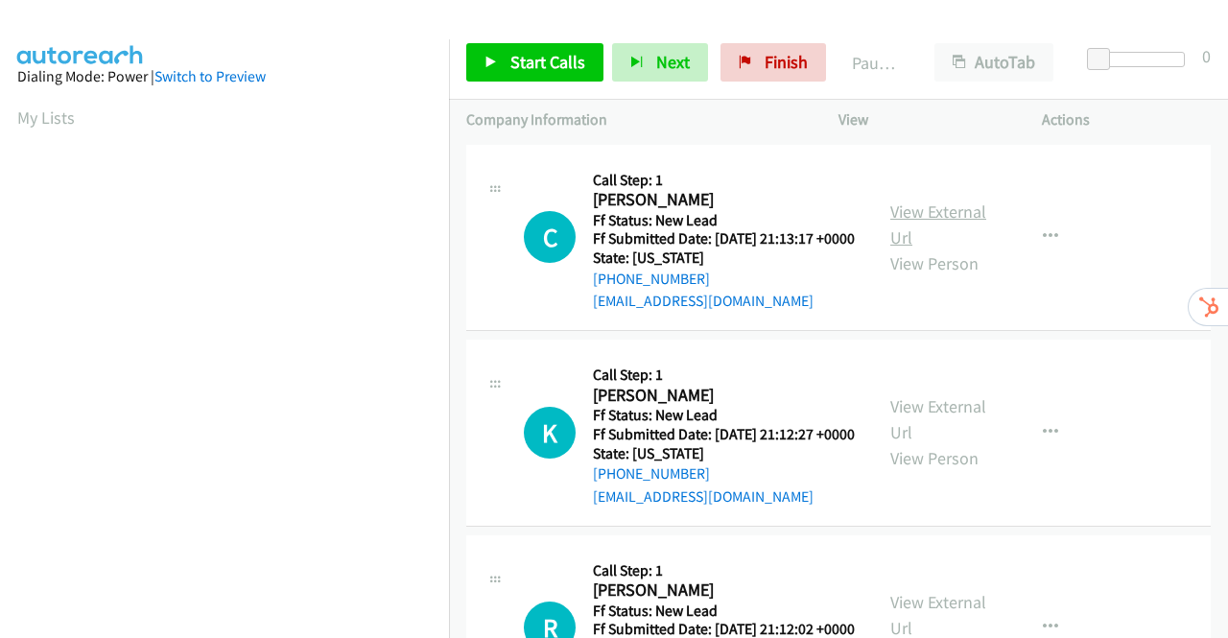
click at [960, 225] on link "View External Url" at bounding box center [938, 225] width 96 height 48
click at [946, 436] on link "View External Url" at bounding box center [938, 419] width 96 height 48
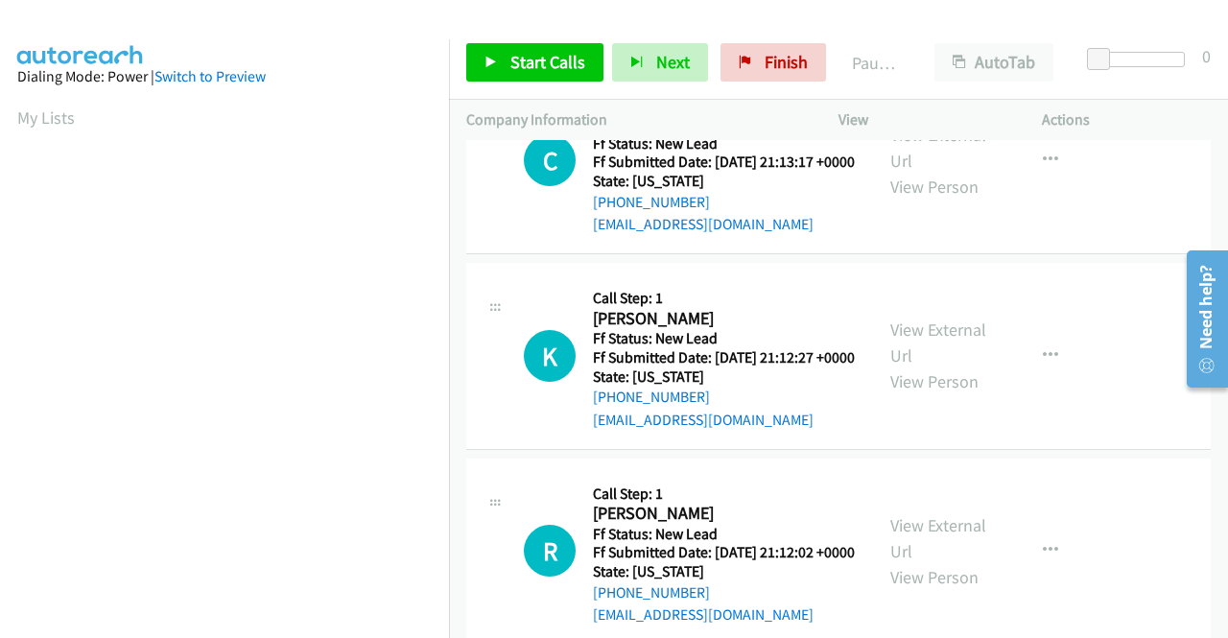
scroll to position [192, 0]
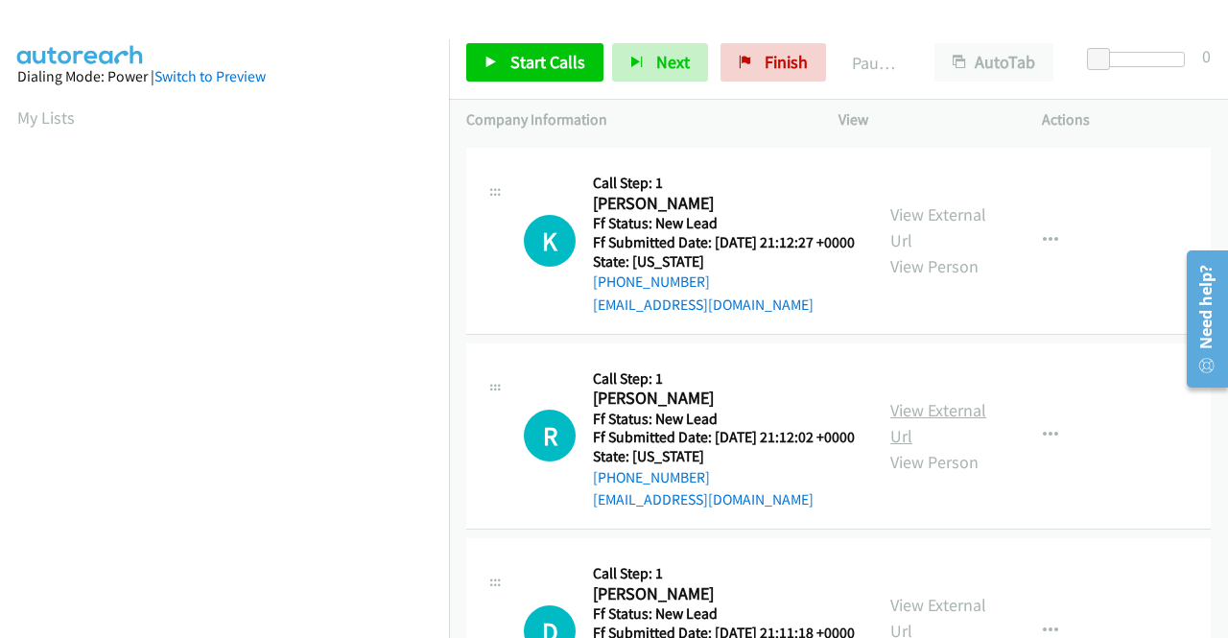
click at [942, 447] on link "View External Url" at bounding box center [938, 423] width 96 height 48
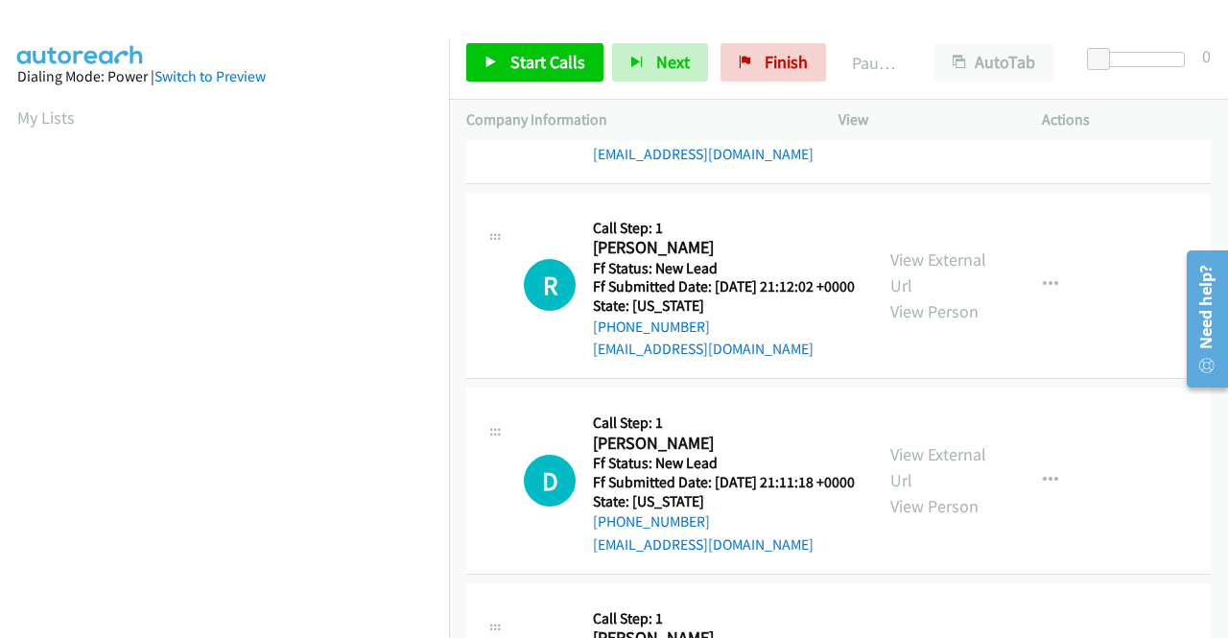
scroll to position [384, 0]
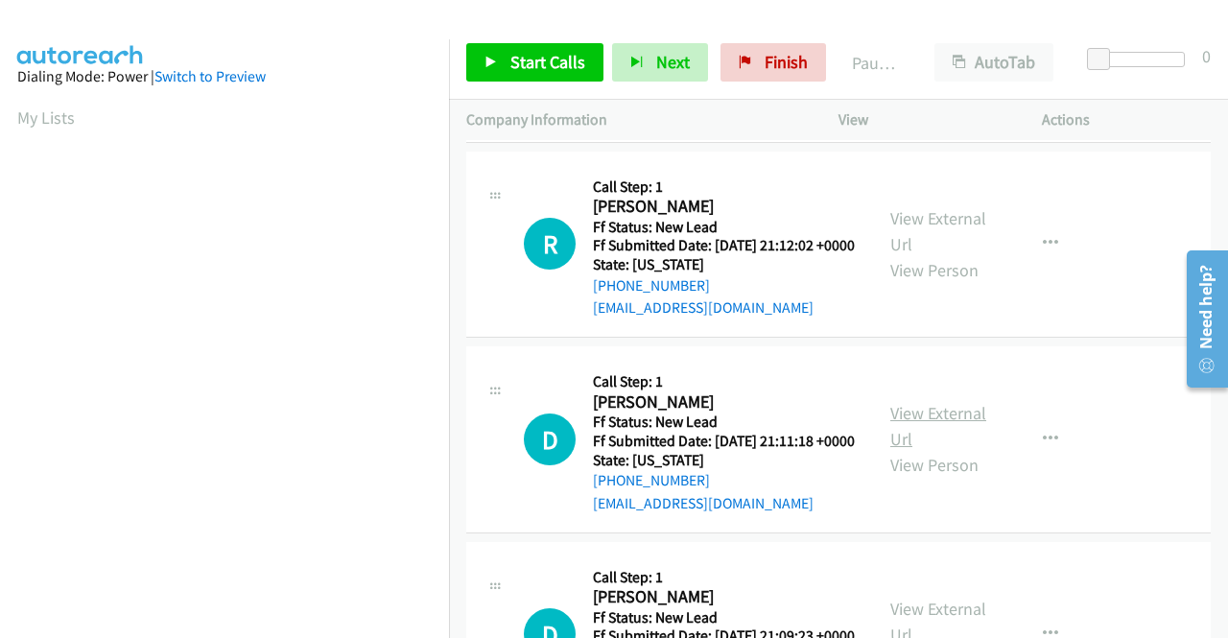
click at [927, 450] on link "View External Url" at bounding box center [938, 426] width 96 height 48
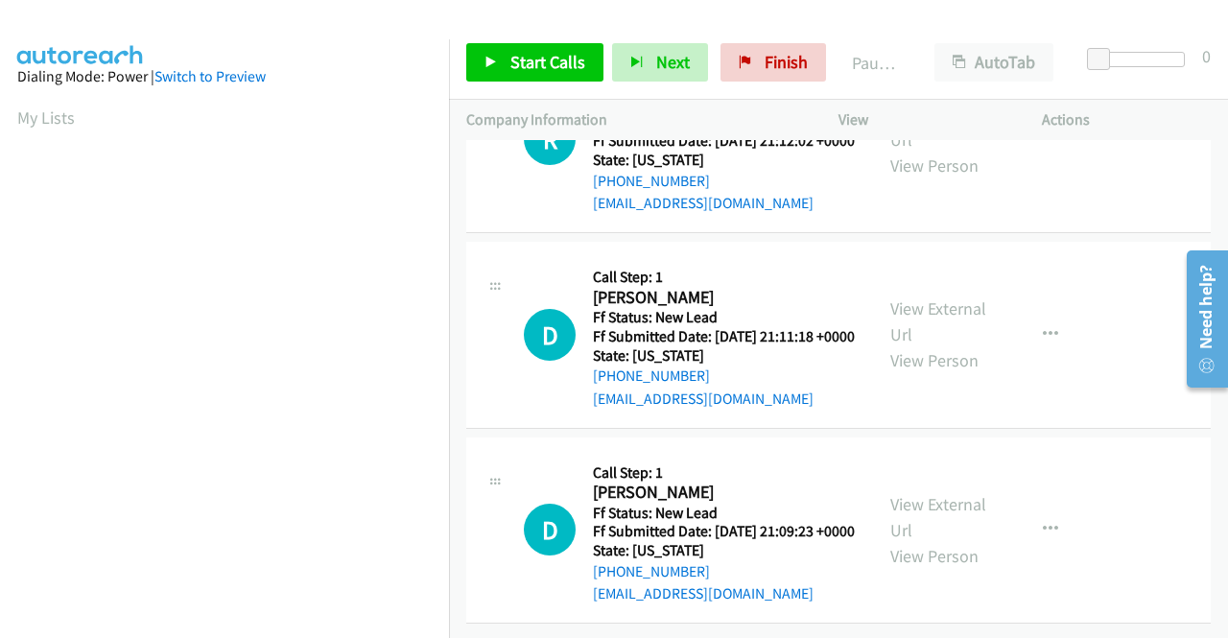
scroll to position [595, 0]
click at [922, 493] on link "View External Url" at bounding box center [938, 517] width 96 height 48
drag, startPoint x: 542, startPoint y: 68, endPoint x: 570, endPoint y: 60, distance: 28.9
click at [542, 68] on span "Start Calls" at bounding box center [547, 62] width 75 height 22
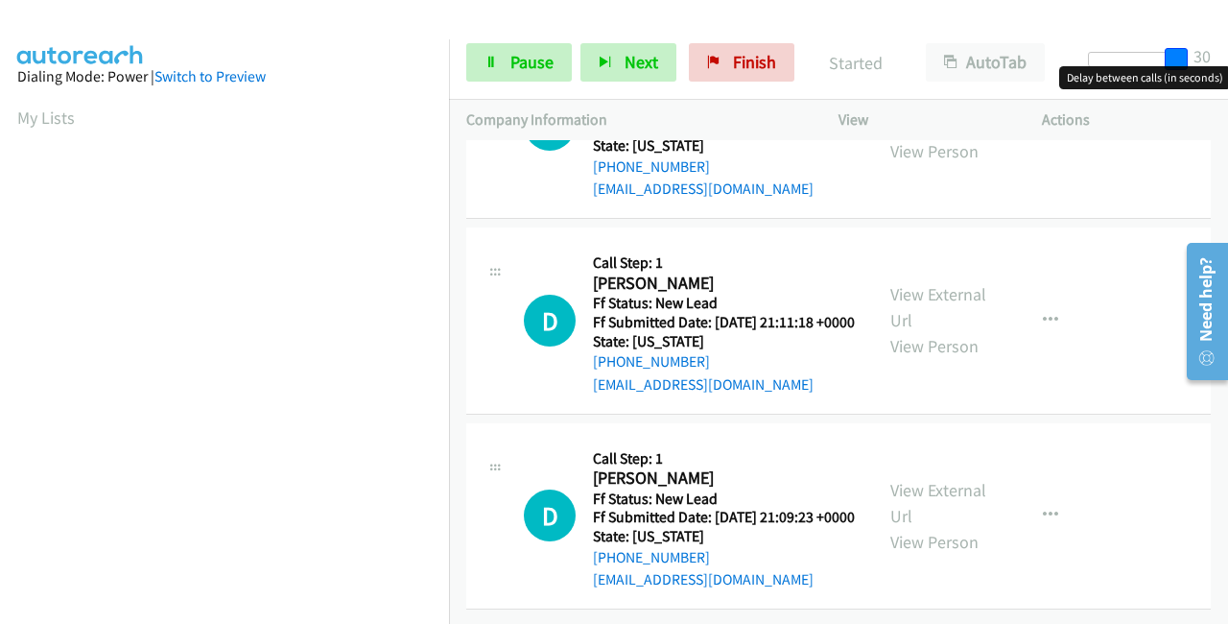
drag, startPoint x: 1097, startPoint y: 55, endPoint x: 1227, endPoint y: 74, distance: 131.9
click at [1227, 74] on body "Start Calls Pause Next Finish Started AutoTab AutoTab 30 Company Information In…" at bounding box center [614, 45] width 1228 height 91
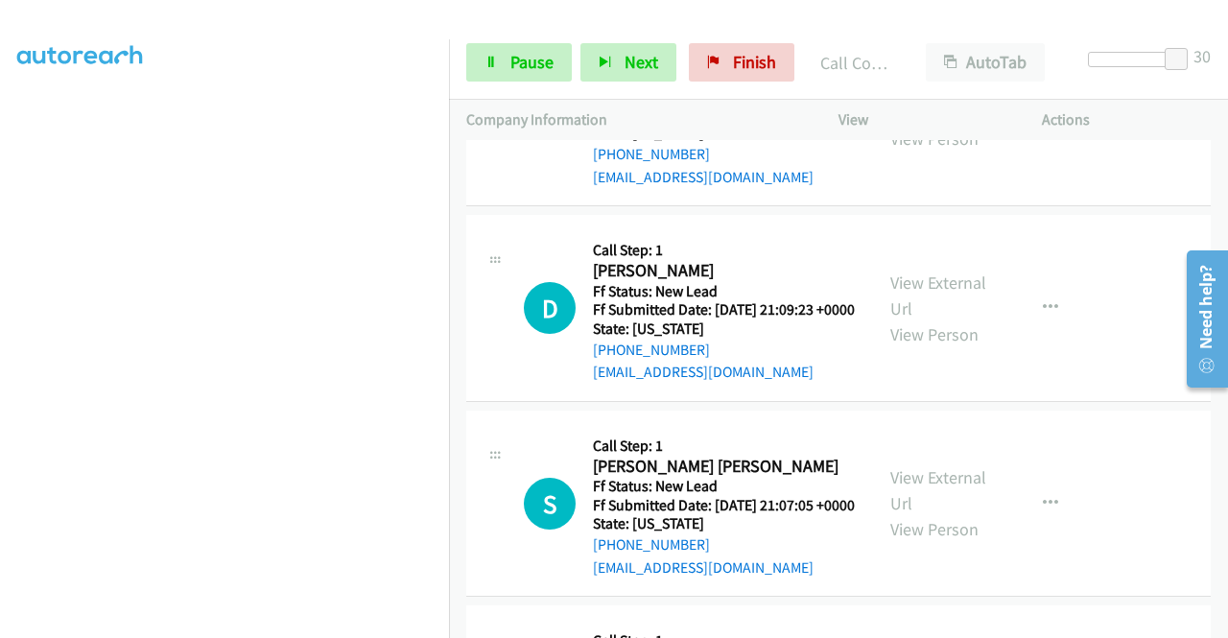
scroll to position [1019, 0]
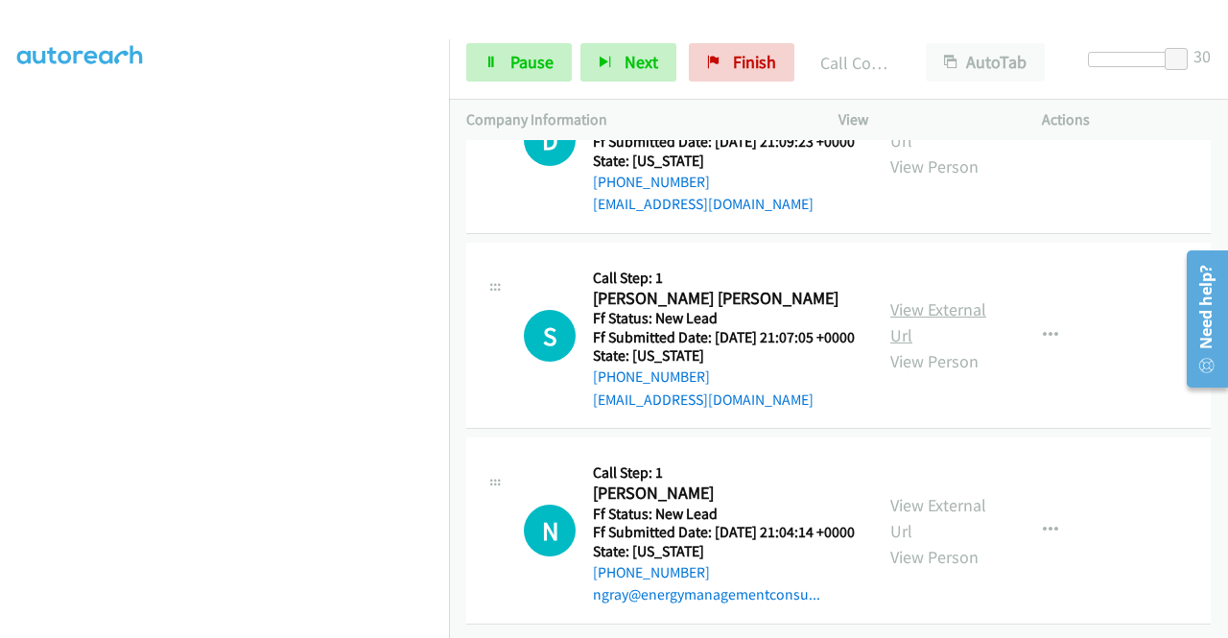
click at [916, 346] on link "View External Url" at bounding box center [938, 322] width 96 height 48
click at [934, 494] on link "View External Url" at bounding box center [938, 518] width 96 height 48
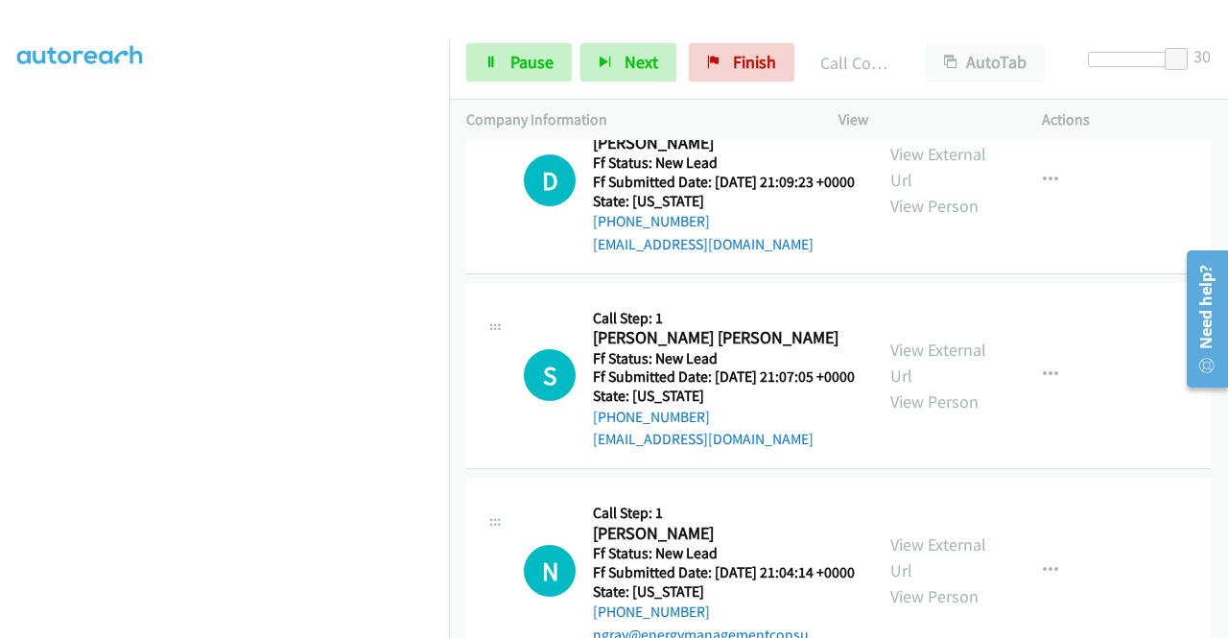
scroll to position [993, 0]
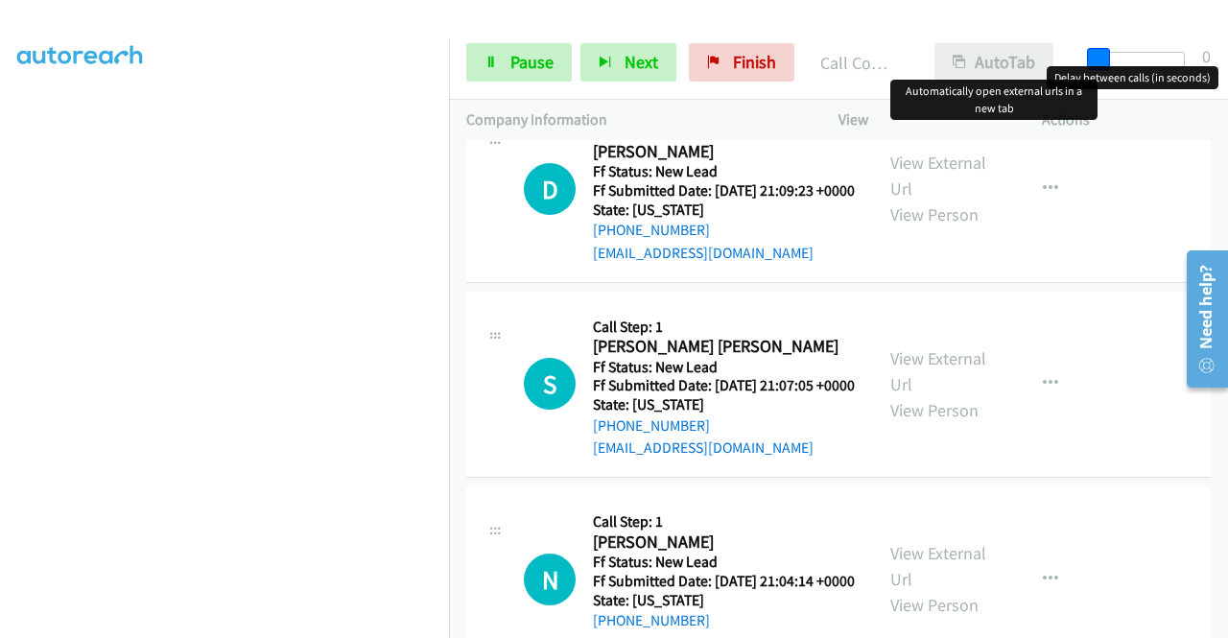
drag, startPoint x: 1179, startPoint y: 53, endPoint x: 1020, endPoint y: 59, distance: 159.4
click at [1021, 59] on div "Start Calls Pause Next Finish Call Completed AutoTab AutoTab 0" at bounding box center [838, 63] width 779 height 74
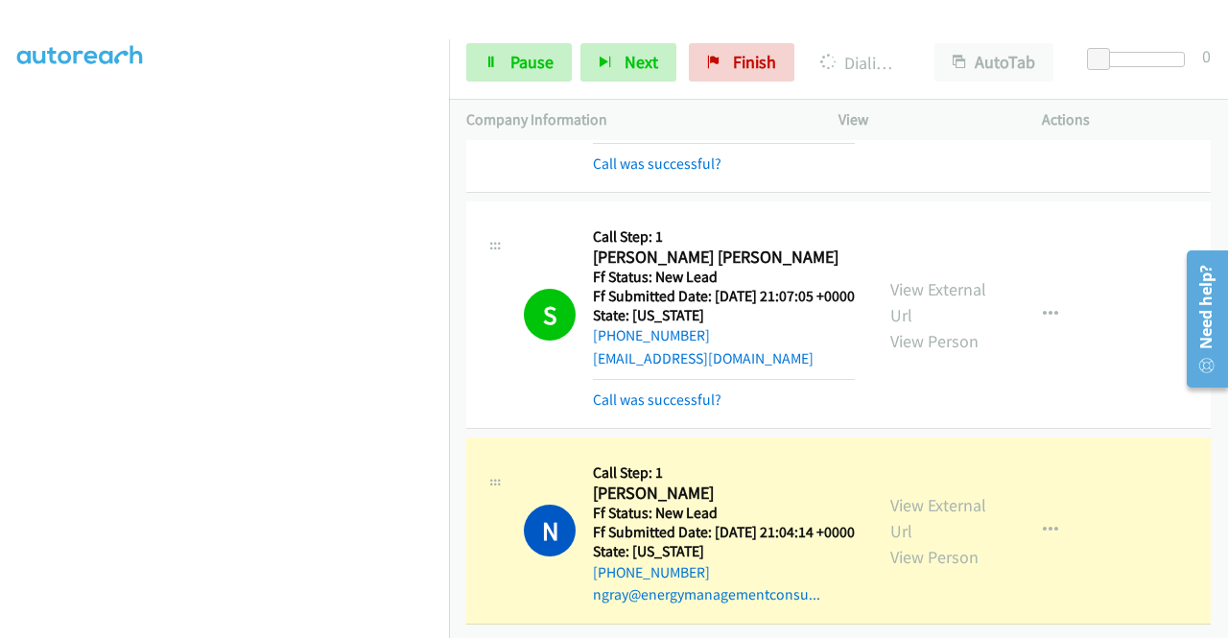
scroll to position [438, 0]
click at [523, 59] on span "Pause" at bounding box center [531, 62] width 43 height 22
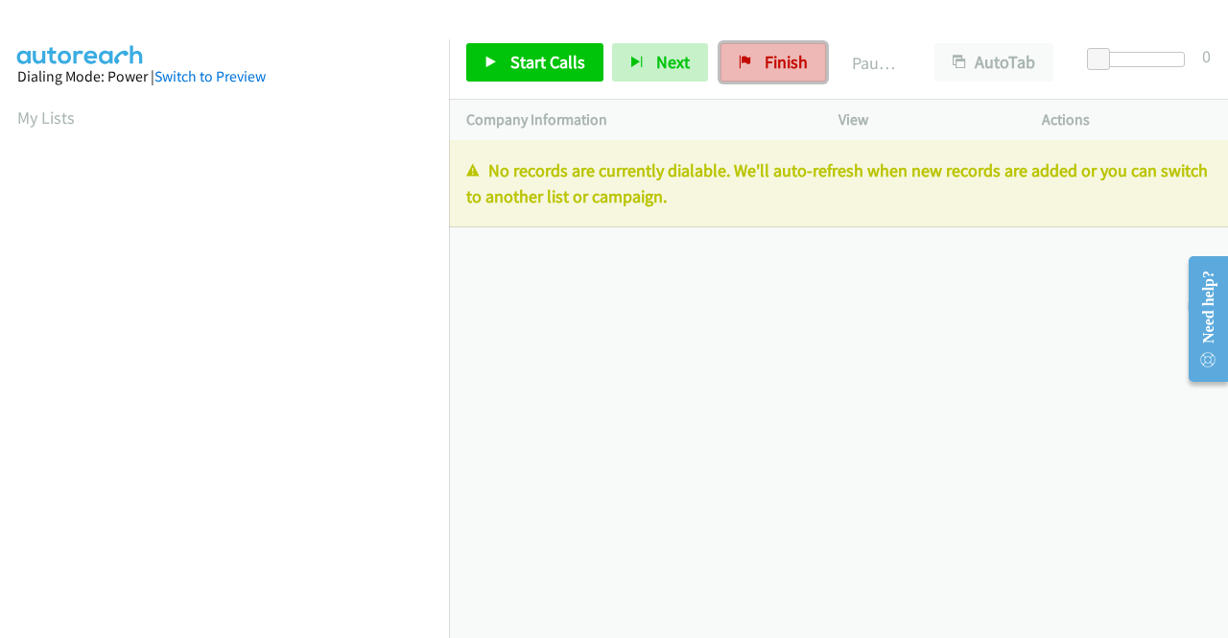
click at [772, 64] on span "Finish" at bounding box center [786, 62] width 43 height 22
